Goal: Task Accomplishment & Management: Use online tool/utility

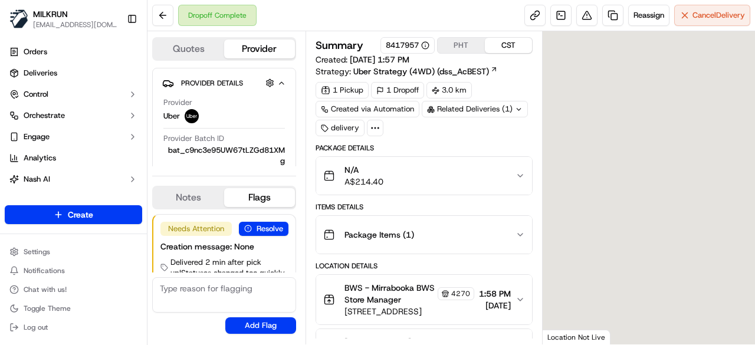
scroll to position [29, 0]
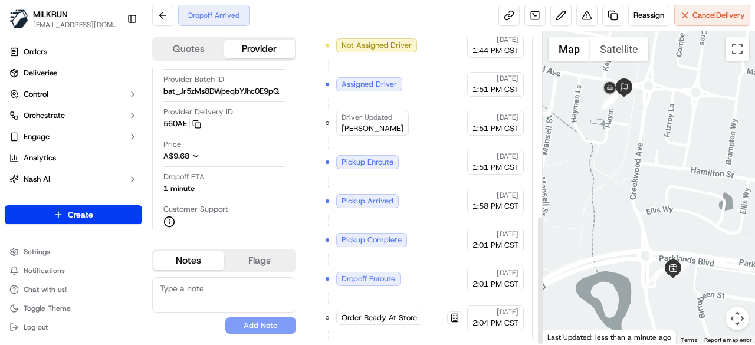
scroll to position [441, 0]
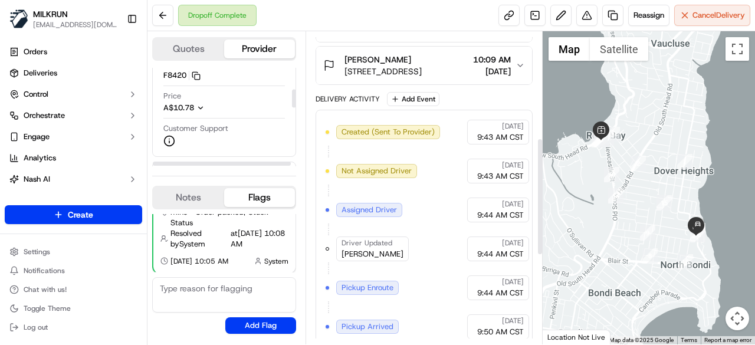
scroll to position [164, 0]
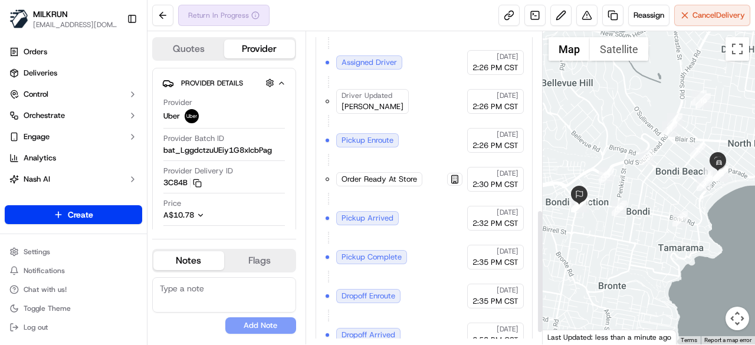
scroll to position [480, 0]
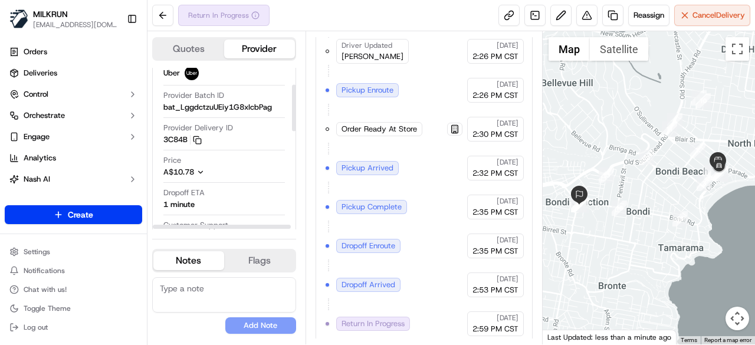
scroll to position [59, 0]
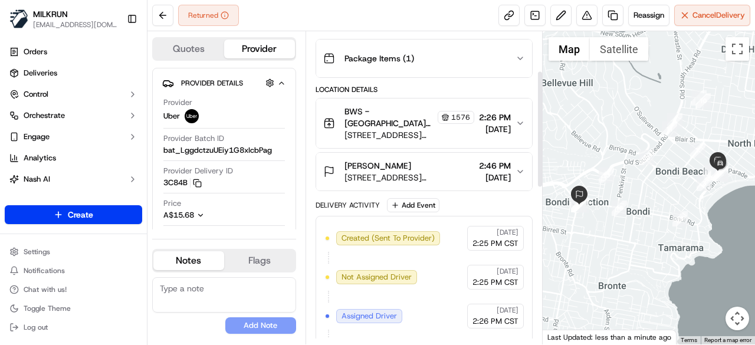
scroll to position [106, 0]
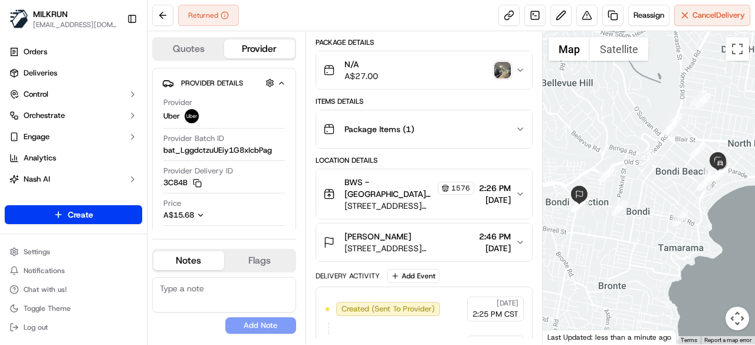
click at [504, 64] on img "button" at bounding box center [502, 70] width 17 height 17
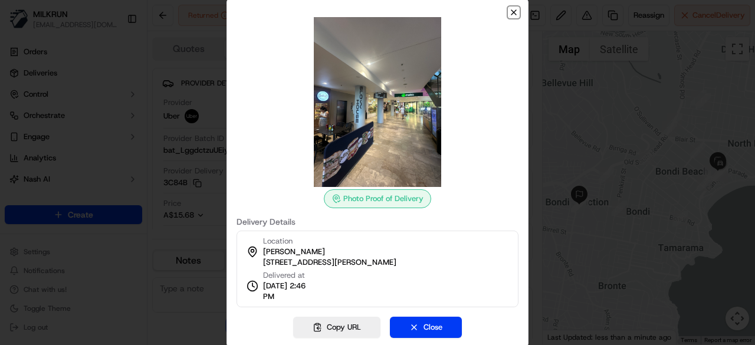
click at [514, 9] on icon "button" at bounding box center [513, 12] width 9 height 9
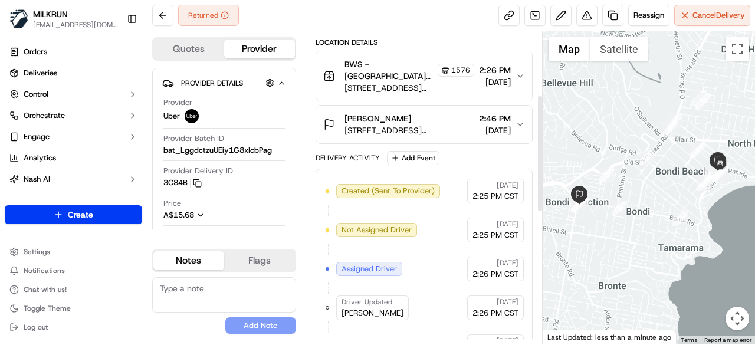
scroll to position [47, 0]
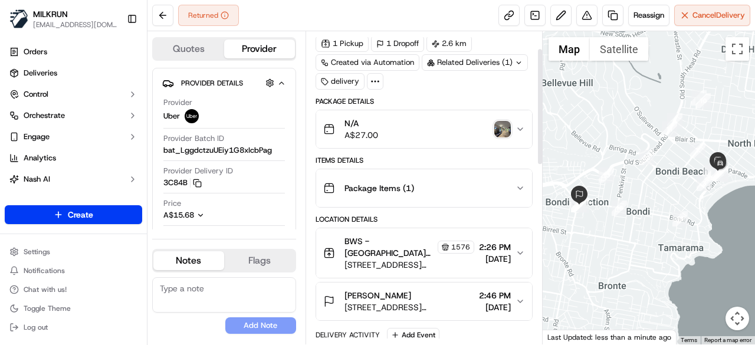
click at [501, 127] on img "button" at bounding box center [502, 129] width 17 height 17
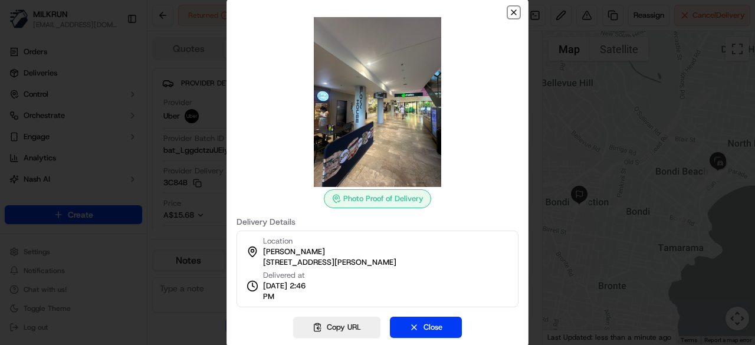
click at [516, 15] on icon "button" at bounding box center [513, 12] width 5 height 5
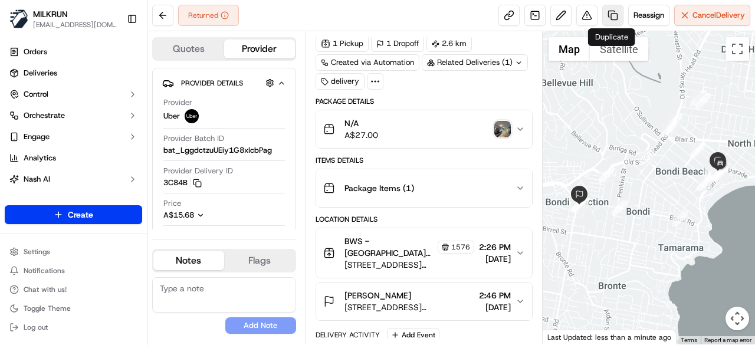
click at [611, 22] on link at bounding box center [612, 15] width 21 height 21
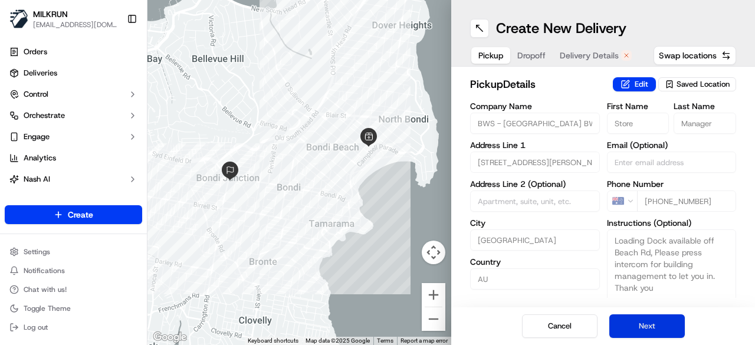
click at [653, 324] on button "Next" at bounding box center [646, 326] width 75 height 24
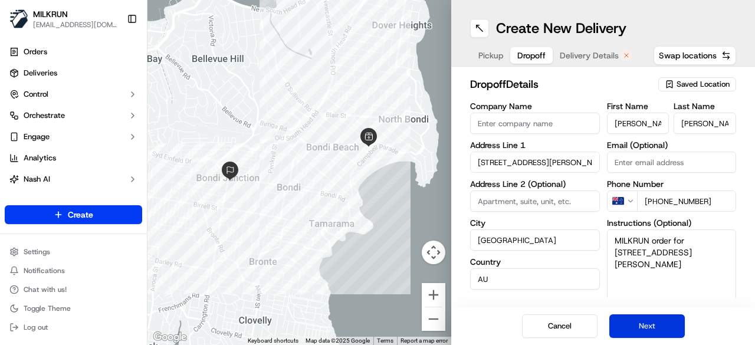
click at [653, 324] on button "Next" at bounding box center [646, 326] width 75 height 24
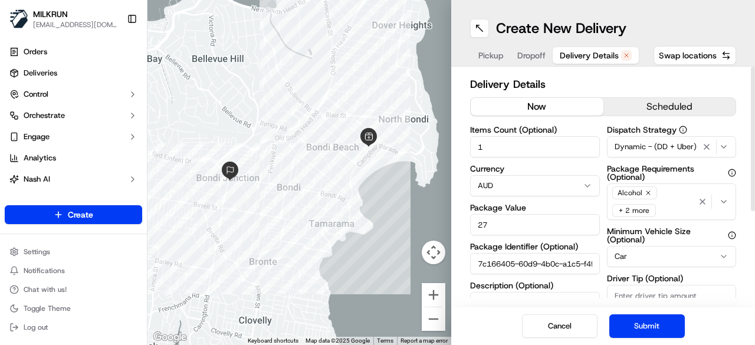
click at [555, 104] on button "now" at bounding box center [536, 107] width 133 height 18
click at [660, 318] on button "Submit" at bounding box center [646, 326] width 75 height 24
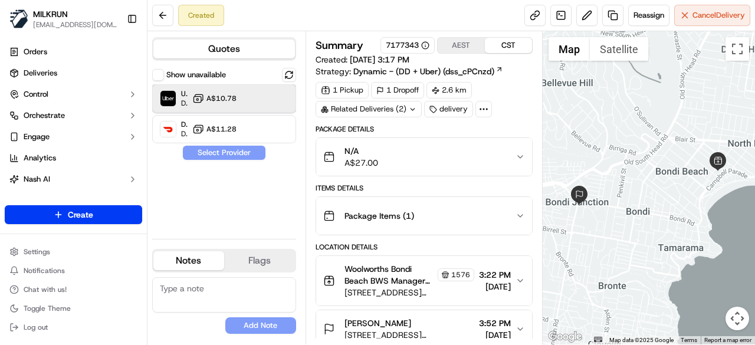
click at [289, 96] on div "Uber Dropoff ETA 29 minutes A$10.78" at bounding box center [224, 98] width 144 height 28
click at [243, 157] on button "Assign Provider" at bounding box center [224, 153] width 84 height 14
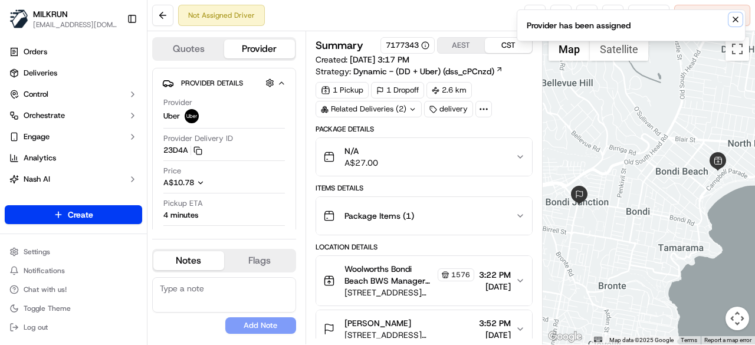
click at [733, 21] on icon "Notifications (F8)" at bounding box center [735, 19] width 5 height 5
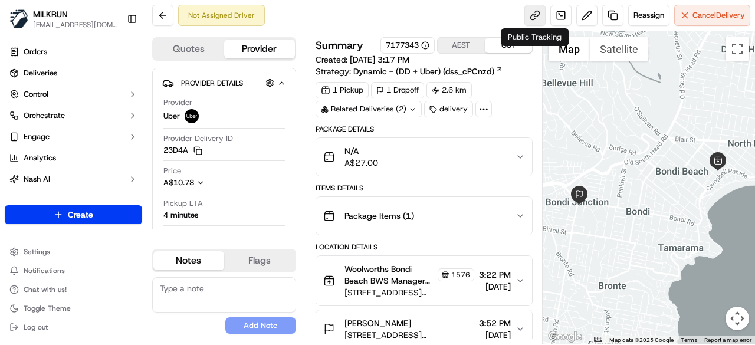
click at [534, 21] on link at bounding box center [534, 15] width 21 height 21
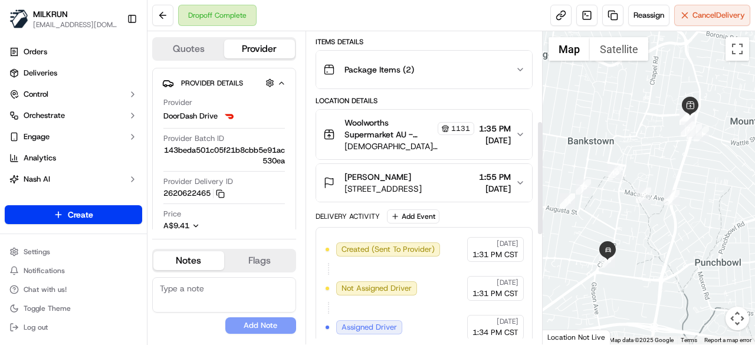
scroll to position [188, 0]
click at [519, 185] on icon "button" at bounding box center [519, 183] width 9 height 9
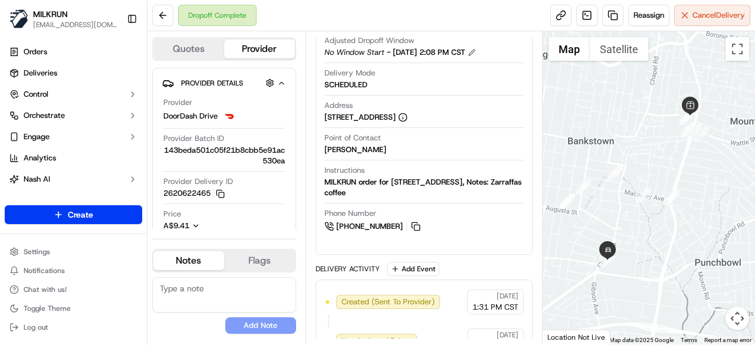
scroll to position [70, 0]
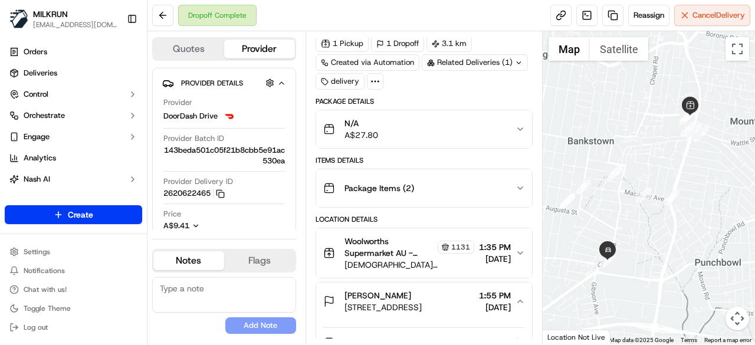
click at [521, 297] on icon "button" at bounding box center [519, 301] width 9 height 9
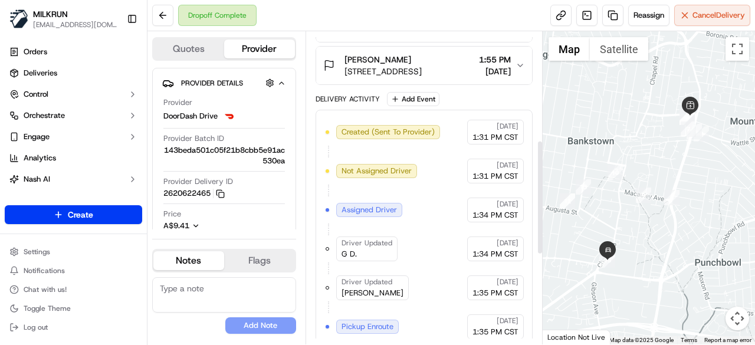
scroll to position [188, 0]
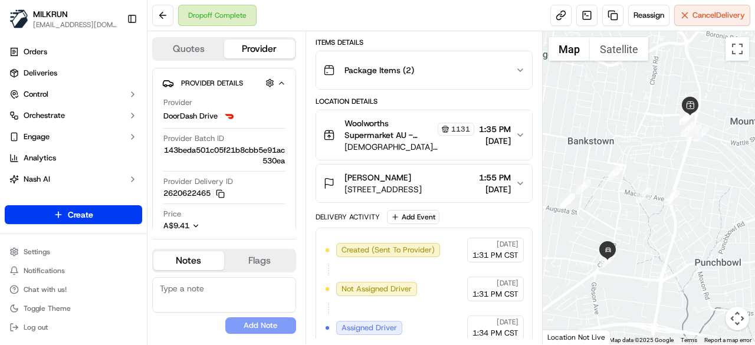
click at [518, 179] on icon "button" at bounding box center [519, 183] width 9 height 9
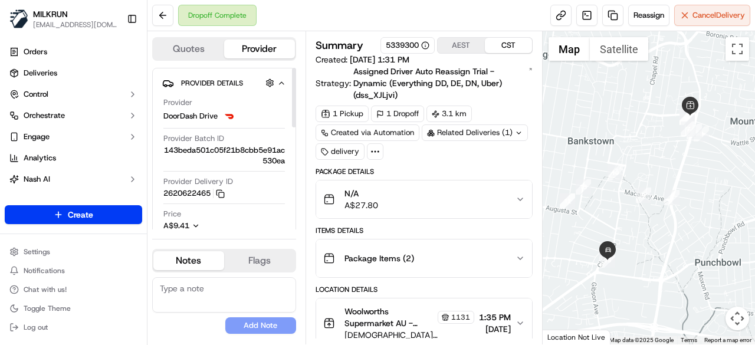
scroll to position [59, 0]
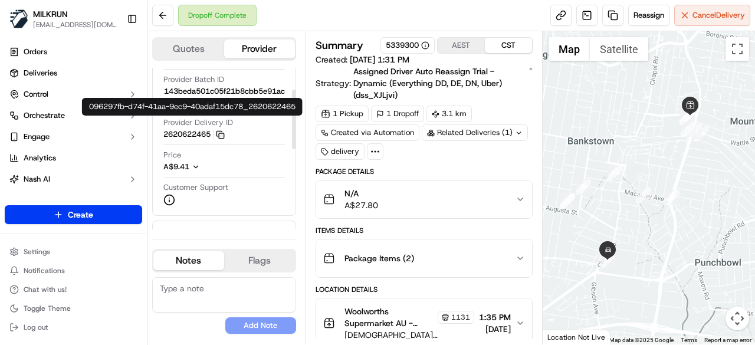
click at [225, 133] on icon "button" at bounding box center [220, 134] width 9 height 9
